Goal: Information Seeking & Learning: Learn about a topic

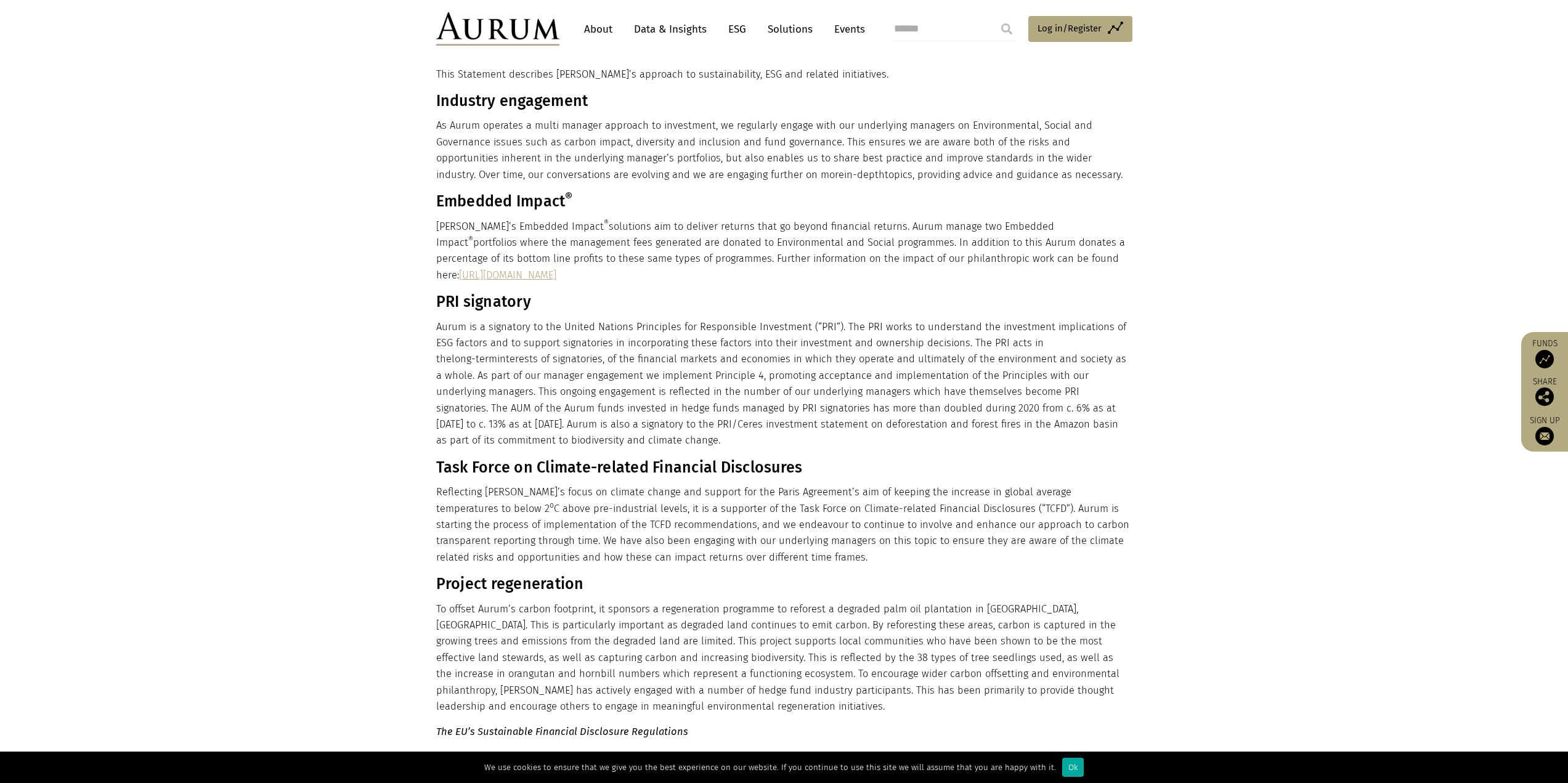
scroll to position [74, 0]
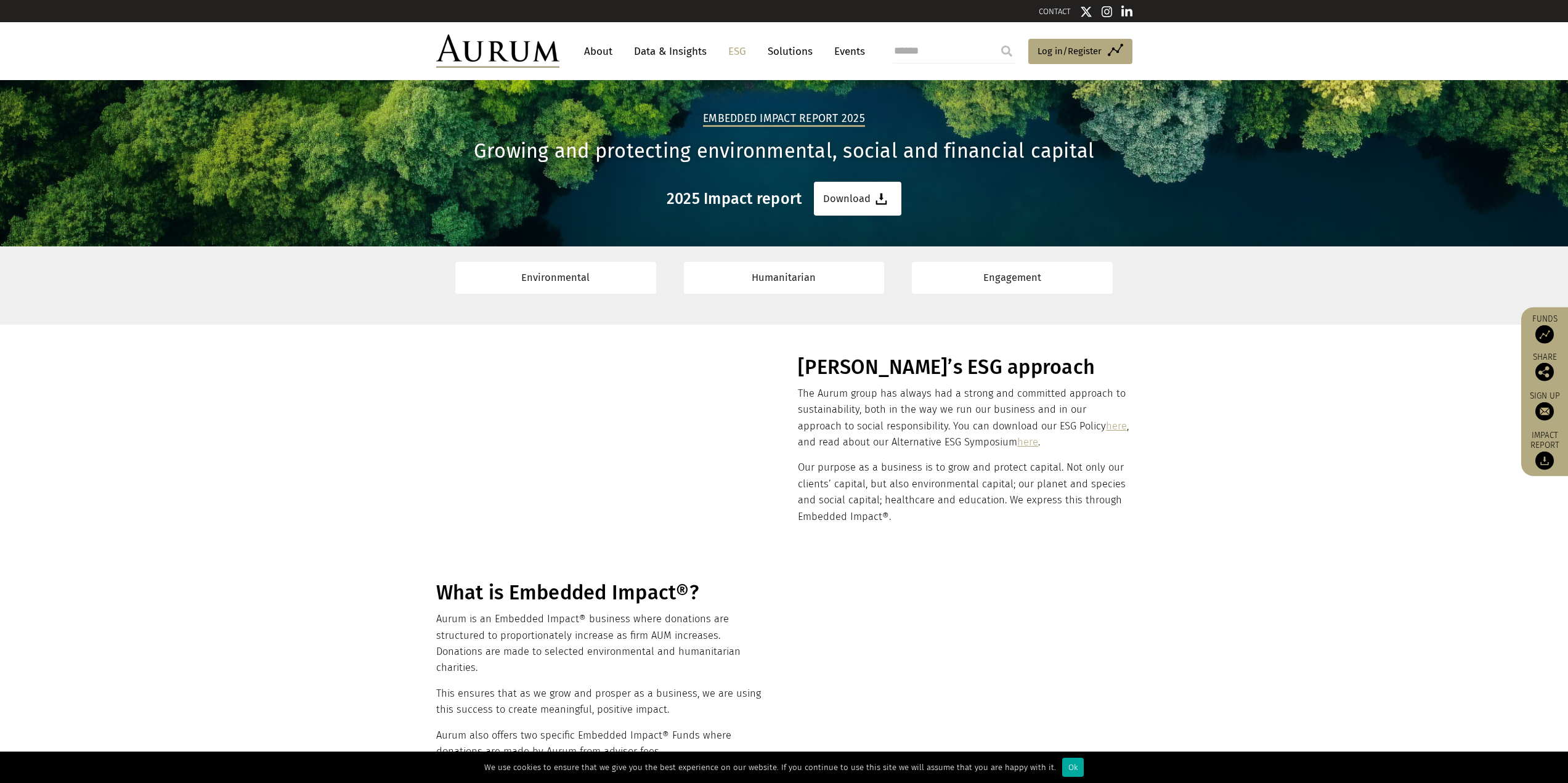
click at [599, 50] on link "About" at bounding box center [598, 52] width 40 height 23
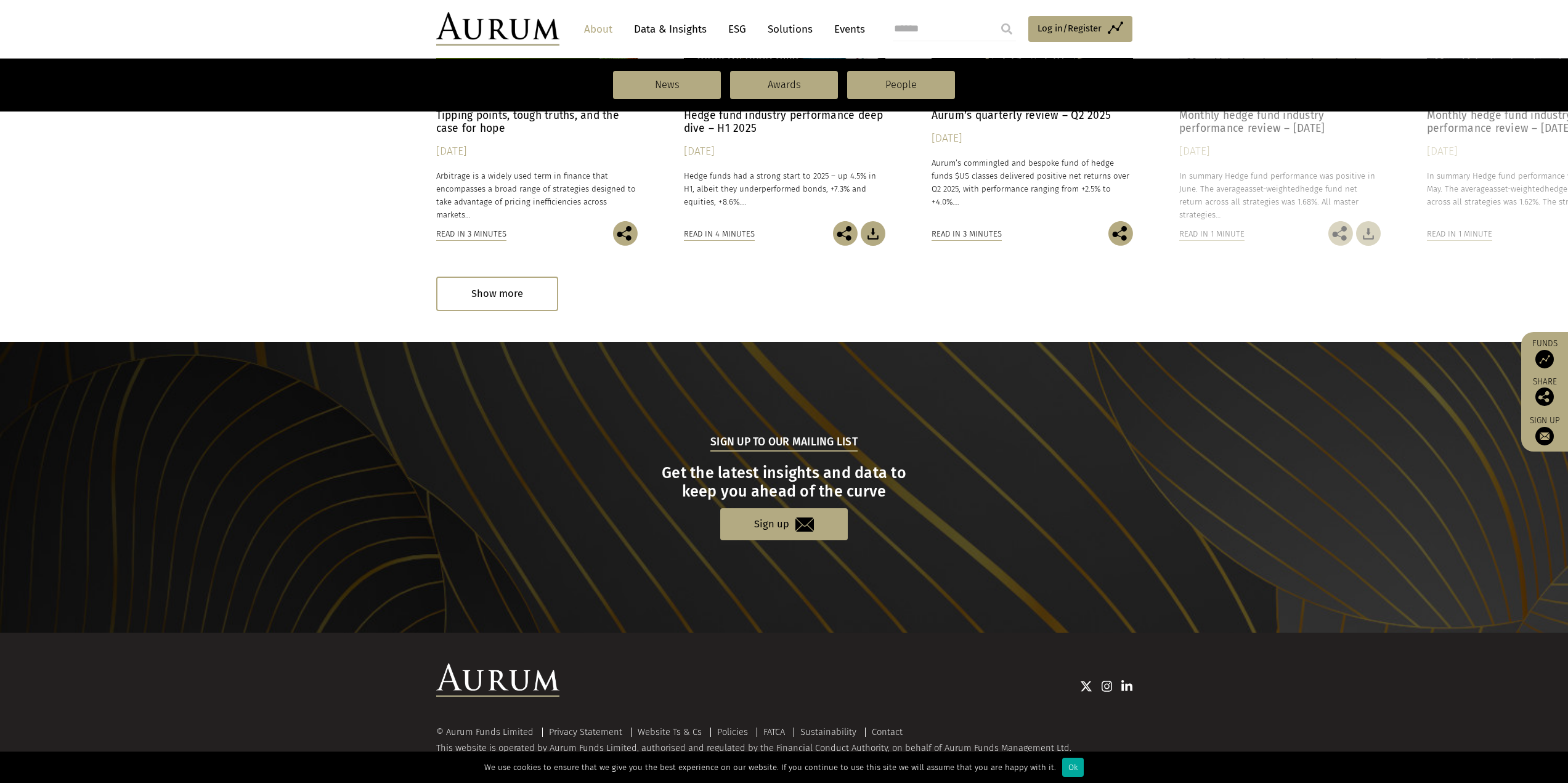
scroll to position [1055, 0]
